Goal: Task Accomplishment & Management: Use online tool/utility

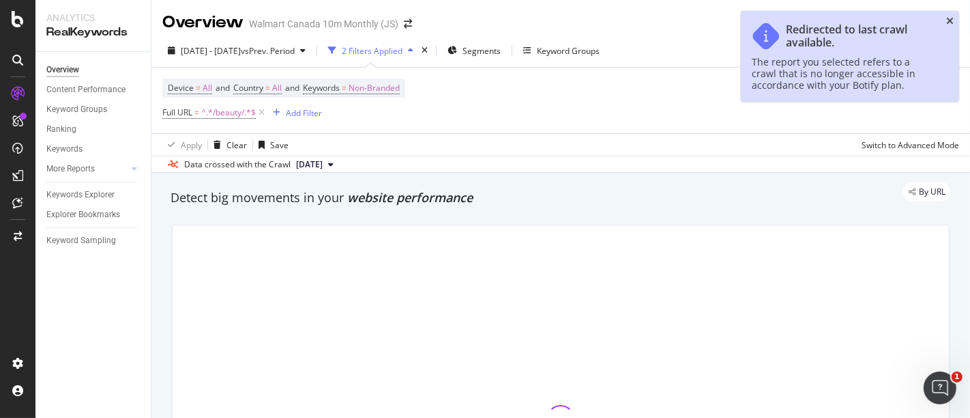
drag, startPoint x: 0, startPoint y: 0, endPoint x: 949, endPoint y: 18, distance: 949.3
click at [949, 18] on icon "close toast" at bounding box center [950, 21] width 8 height 10
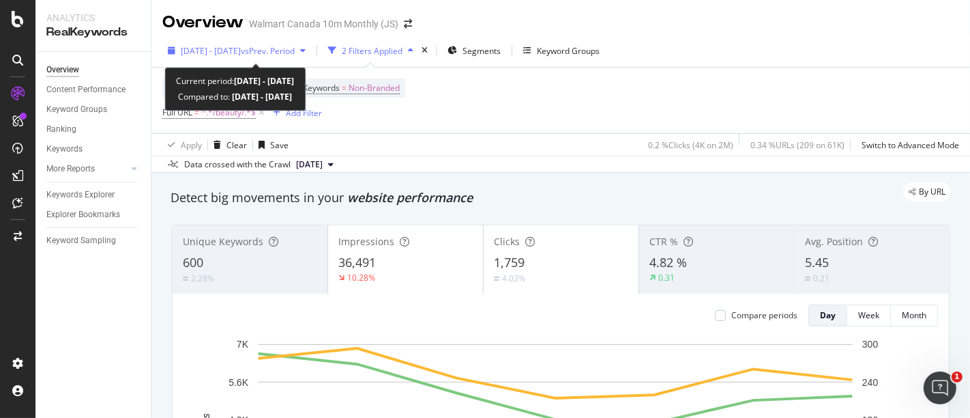
click at [241, 53] on span "[DATE] - [DATE]" at bounding box center [211, 51] width 60 height 12
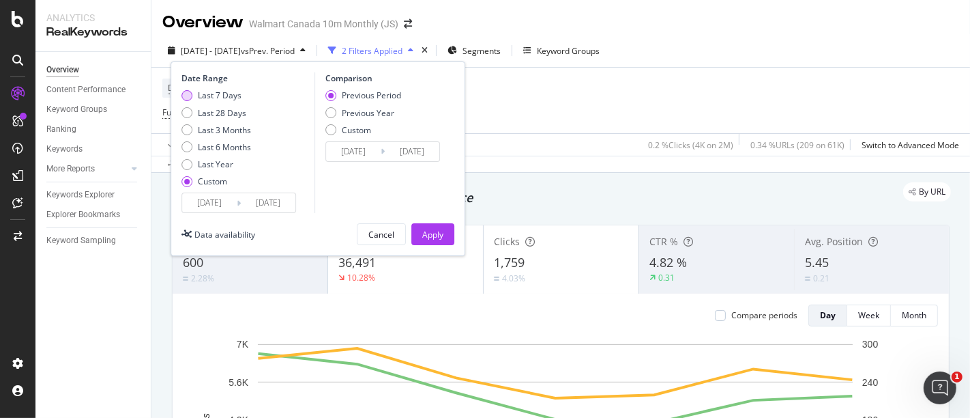
click at [231, 99] on div "Last 7 Days" at bounding box center [220, 95] width 44 height 12
type input "[DATE]"
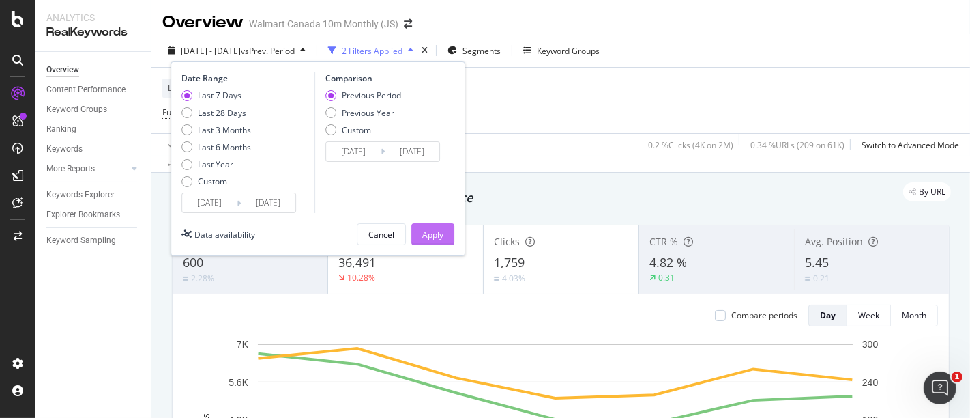
click at [440, 237] on div "Apply" at bounding box center [432, 235] width 21 height 12
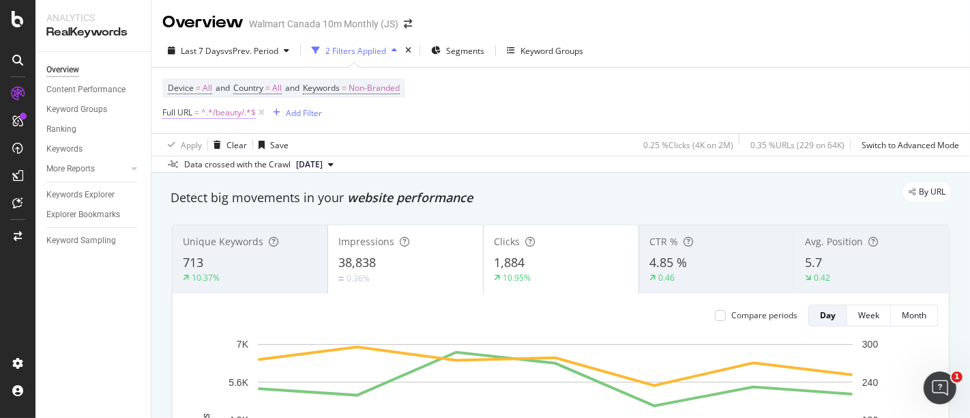
click at [216, 117] on span "^.*/beauty/.*$" at bounding box center [228, 112] width 55 height 19
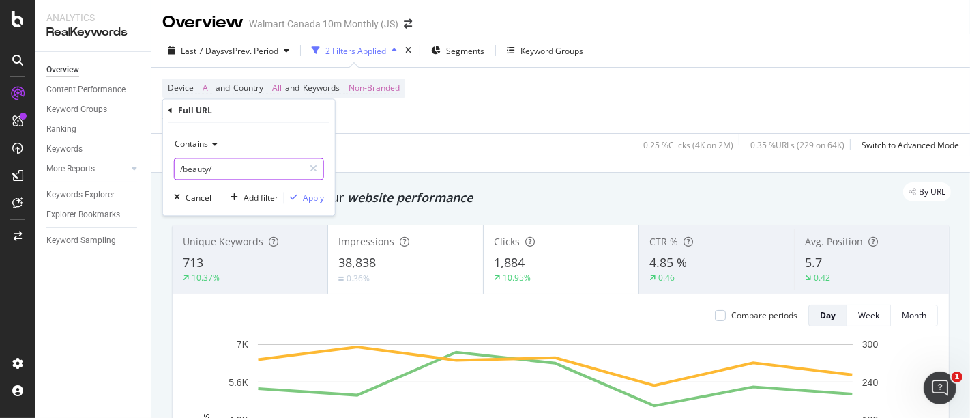
click at [241, 179] on input "/beauty/" at bounding box center [239, 169] width 129 height 22
type input "/health/"
click at [308, 196] on div "Apply" at bounding box center [313, 198] width 21 height 12
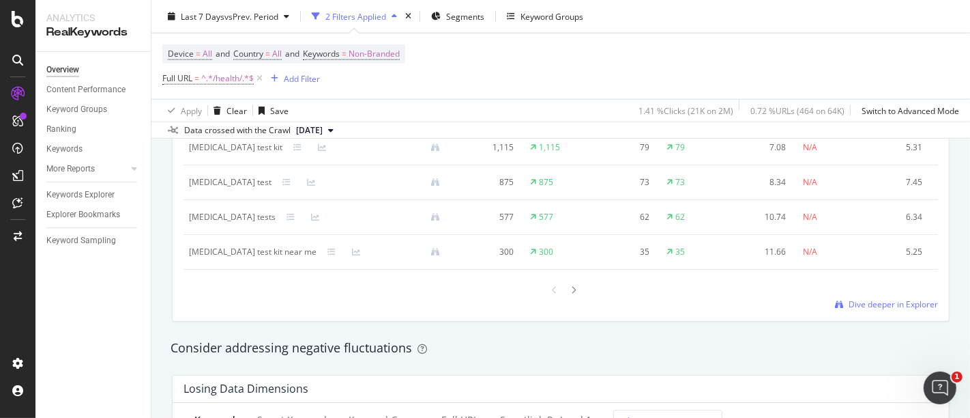
scroll to position [1365, 0]
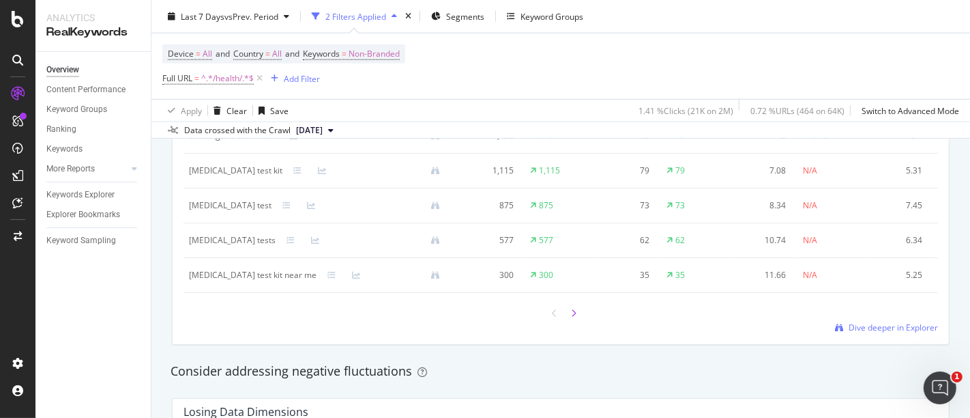
click at [571, 317] on icon at bounding box center [573, 313] width 5 height 8
click at [549, 319] on div at bounding box center [555, 313] width 12 height 18
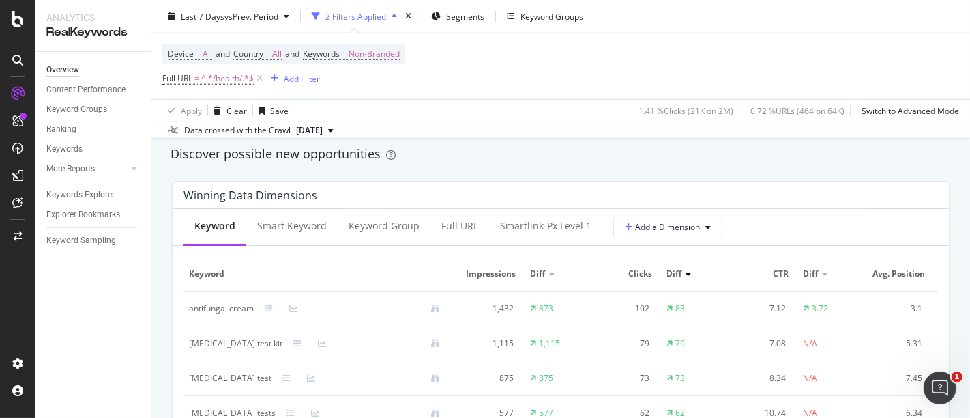
scroll to position [1137, 0]
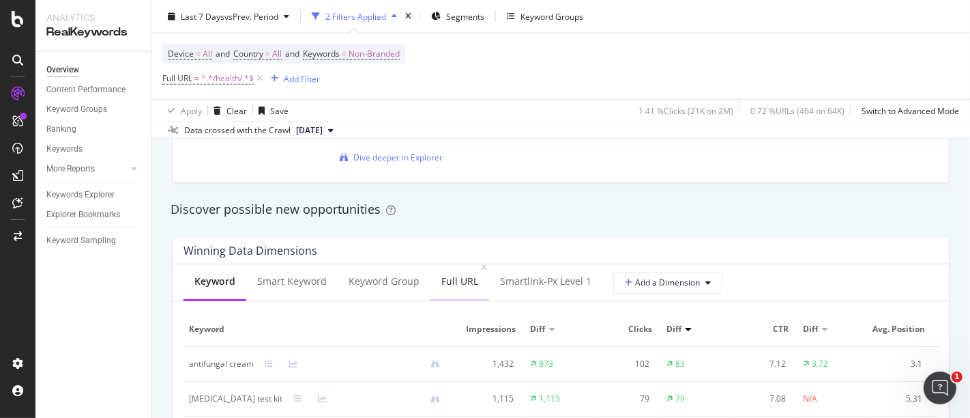
click at [457, 284] on div "Full URL" at bounding box center [459, 281] width 37 height 14
click at [205, 280] on div "Keyword" at bounding box center [214, 281] width 40 height 14
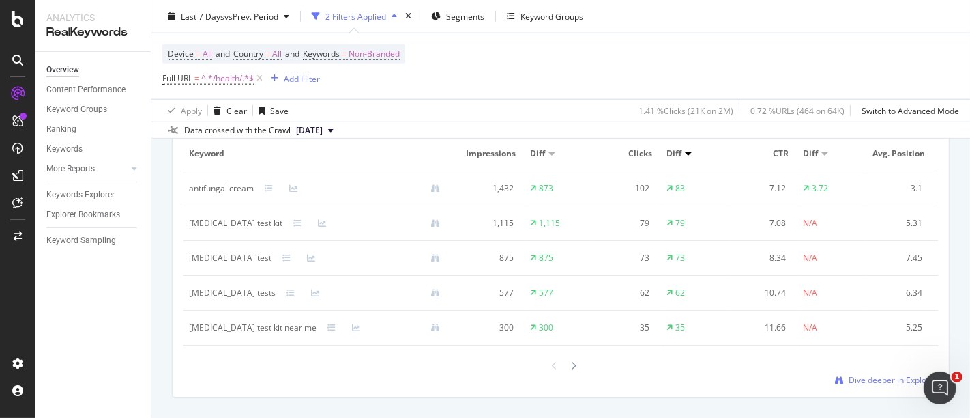
scroll to position [1288, 0]
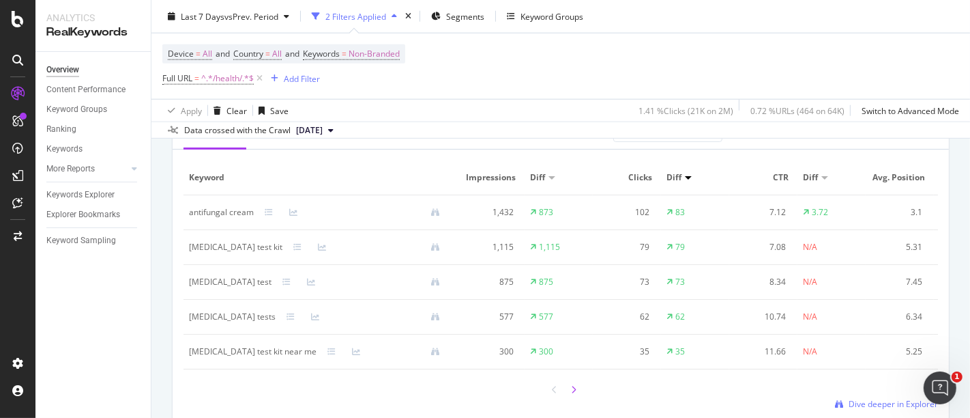
click at [570, 396] on div at bounding box center [574, 389] width 12 height 18
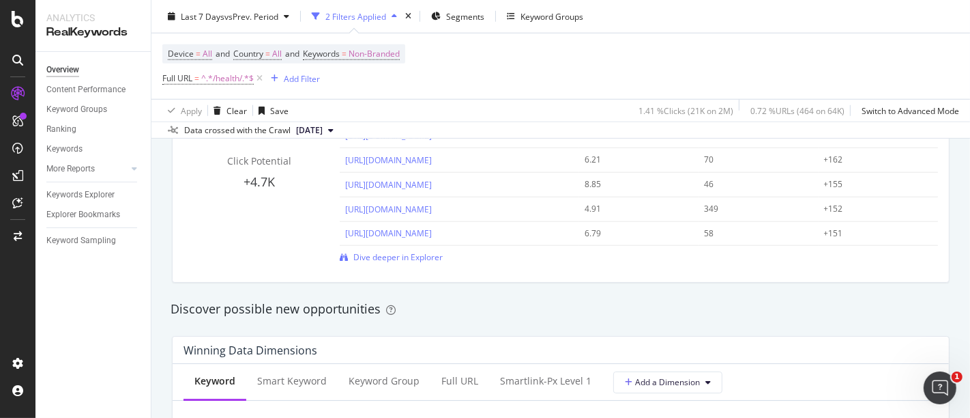
scroll to position [910, 0]
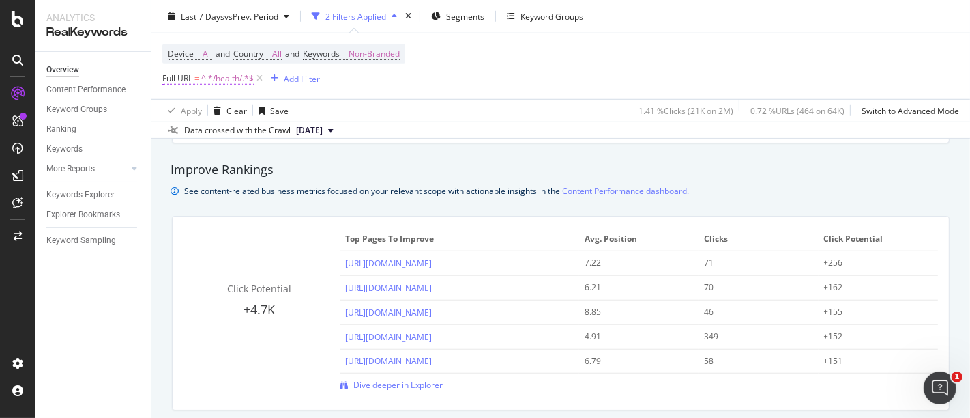
click at [220, 82] on span "^.*/health/.*$" at bounding box center [227, 78] width 53 height 19
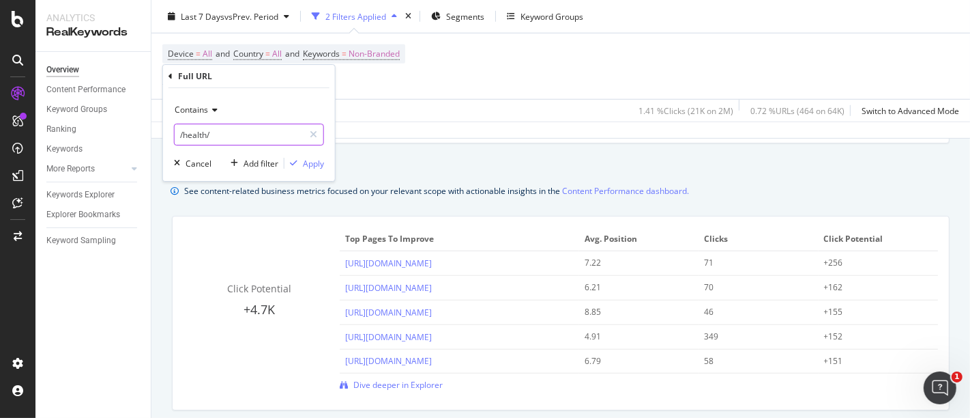
click at [230, 143] on input "/health/" at bounding box center [239, 134] width 129 height 22
type input "/office-school-supplies/"
click at [320, 170] on div "Contains /office-school-supplies/ Cancel Add filter Apply" at bounding box center [249, 134] width 172 height 93
drag, startPoint x: 310, startPoint y: 164, endPoint x: 351, endPoint y: 176, distance: 42.6
click at [310, 164] on div "Apply" at bounding box center [313, 164] width 21 height 12
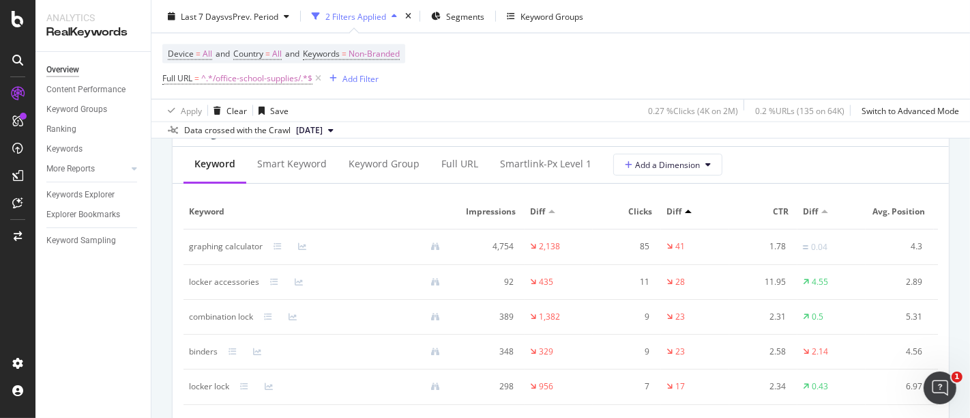
scroll to position [1668, 0]
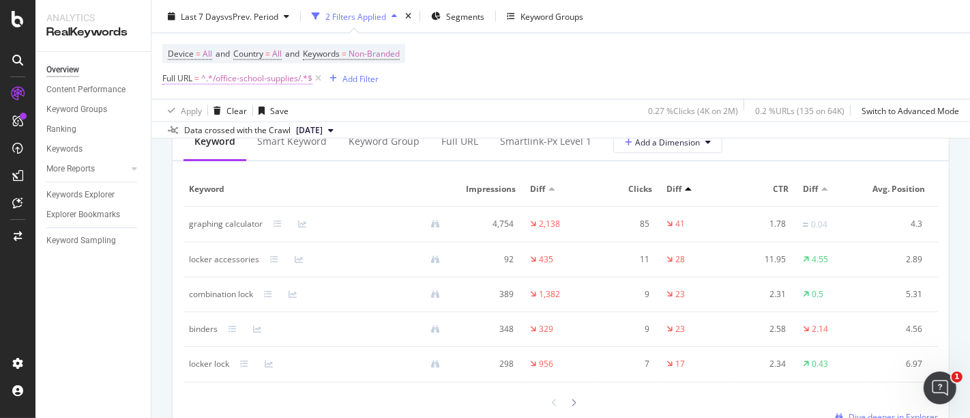
click at [252, 83] on span "^.*/office-school-supplies/.*$" at bounding box center [256, 78] width 111 height 19
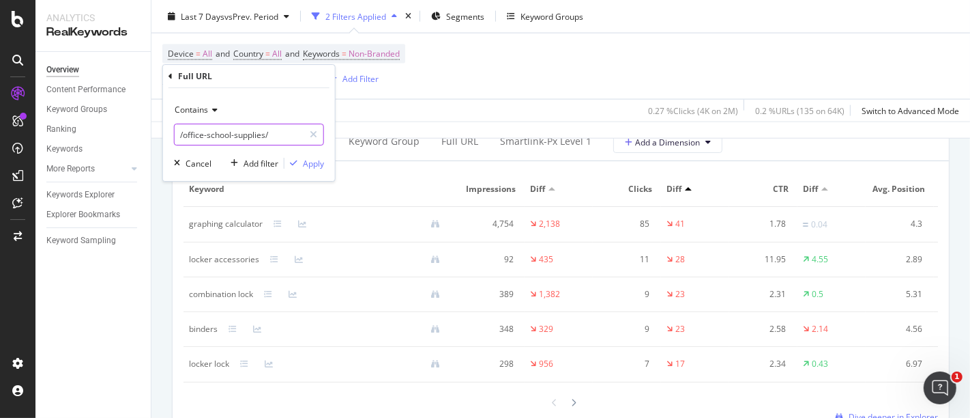
click at [245, 136] on input "/office-school-supplies/" at bounding box center [239, 134] width 129 height 22
type input "/personal-care/"
click at [306, 169] on button "Apply" at bounding box center [305, 163] width 40 height 14
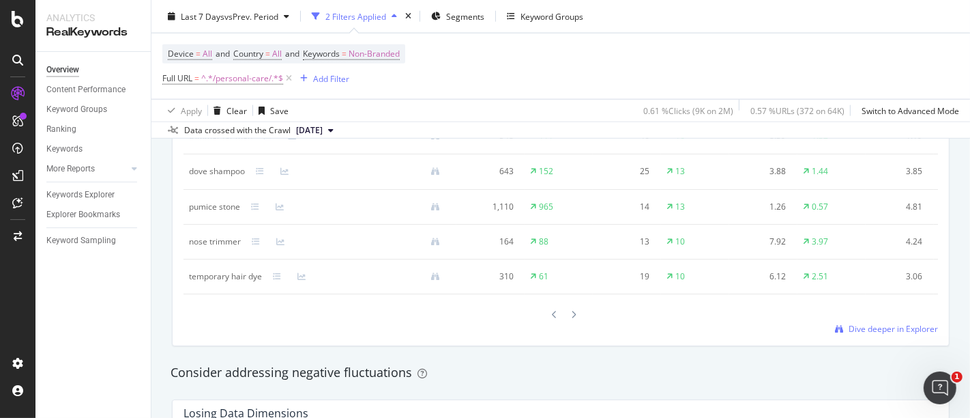
scroll to position [1288, 0]
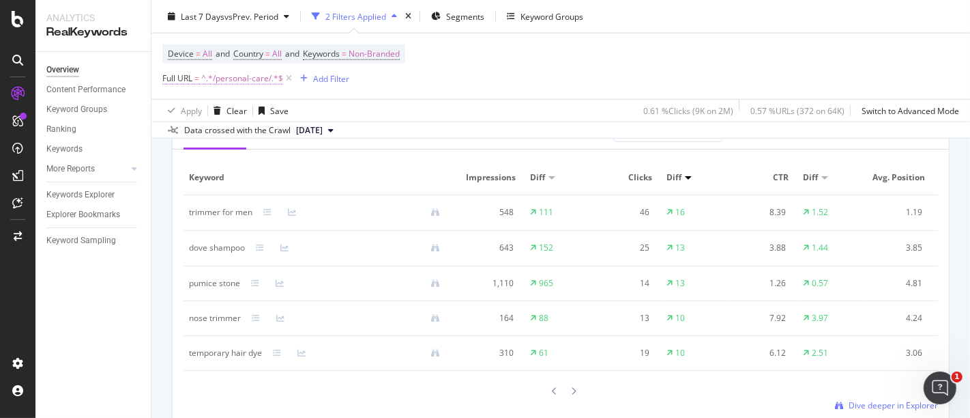
click at [231, 81] on span "^.*/personal-care/.*$" at bounding box center [242, 78] width 82 height 19
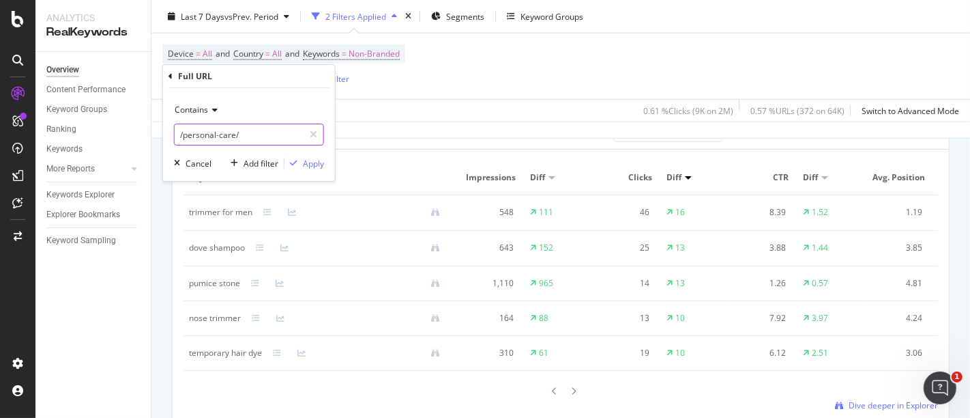
click at [216, 139] on input "/personal-care/" at bounding box center [239, 134] width 129 height 22
type input "/arts-crafts/"
click at [315, 164] on div "Apply" at bounding box center [313, 164] width 21 height 12
